Goal: Navigation & Orientation: Find specific page/section

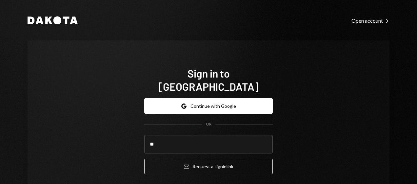
click at [144, 158] on button "Email Request a sign in link" at bounding box center [208, 165] width 129 height 15
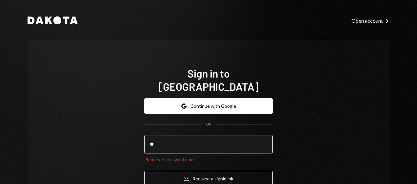
type input "**********"
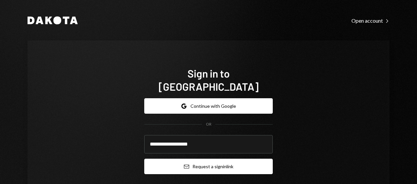
click at [198, 158] on button "Email Request a sign in link" at bounding box center [208, 165] width 129 height 15
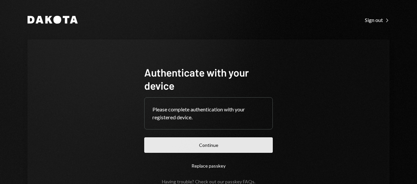
click at [211, 146] on button "Continue" at bounding box center [208, 144] width 129 height 15
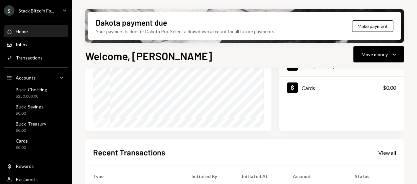
scroll to position [128, 0]
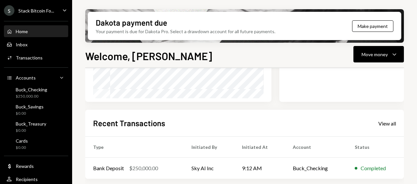
click at [321, 128] on div "Recent Transactions View all" at bounding box center [244, 122] width 303 height 11
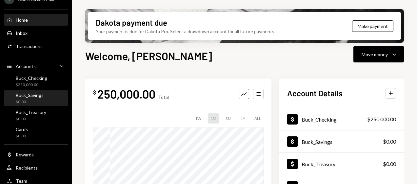
scroll to position [16, 0]
